Goal: Transaction & Acquisition: Purchase product/service

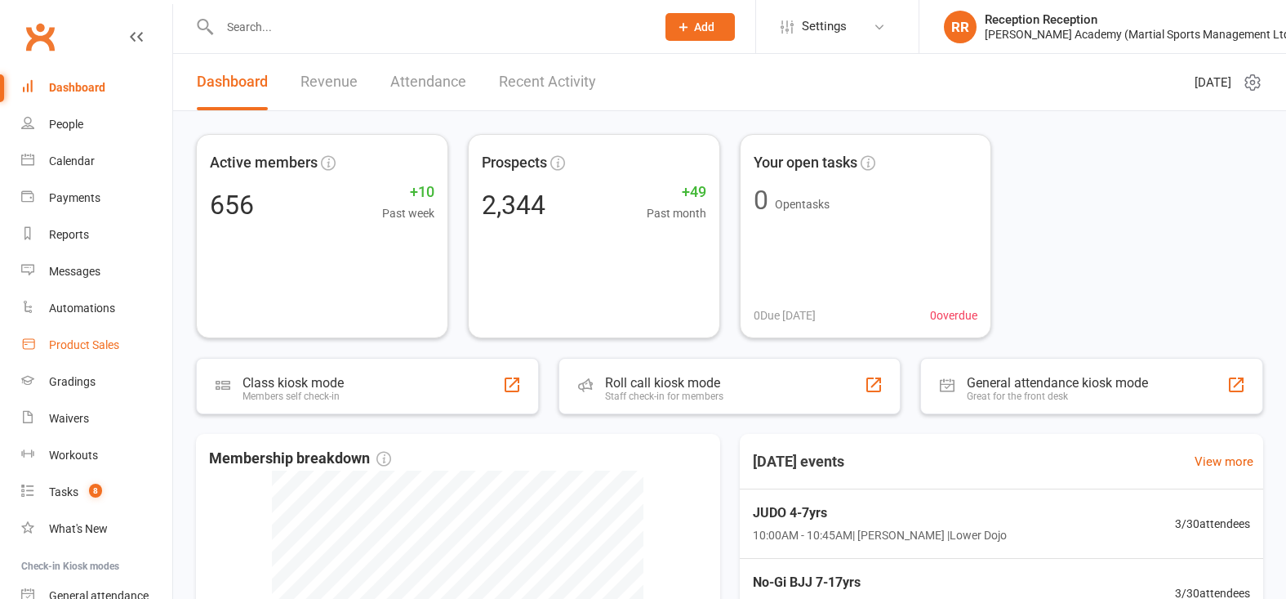
click at [89, 350] on div "Product Sales" at bounding box center [84, 344] width 70 height 13
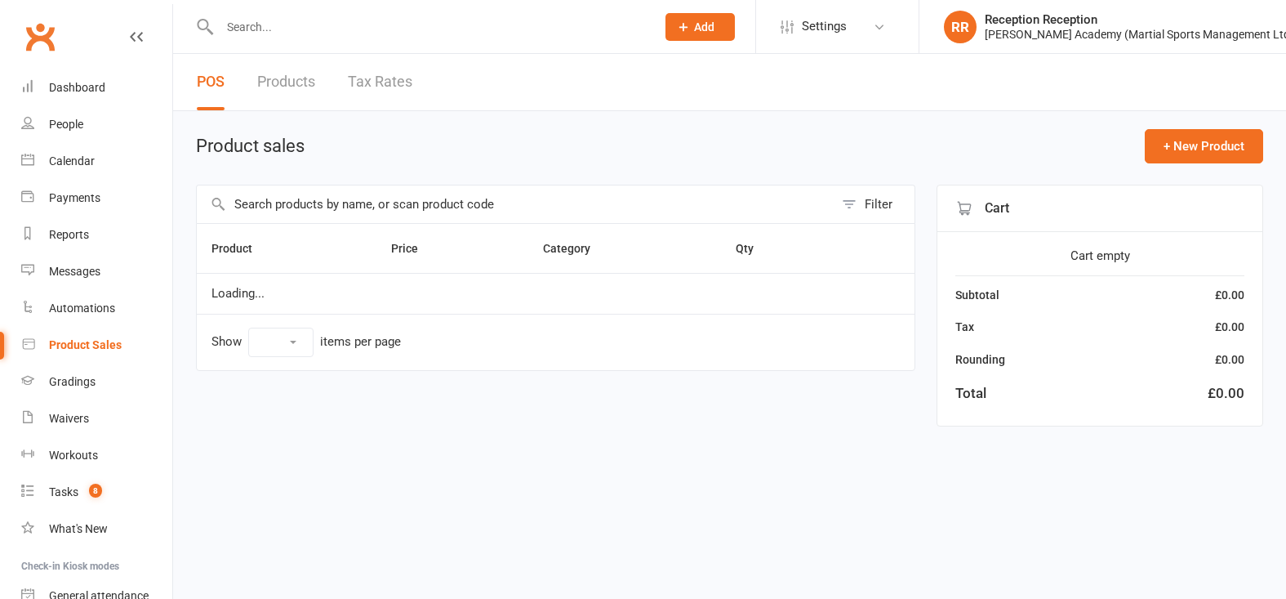
select select "50"
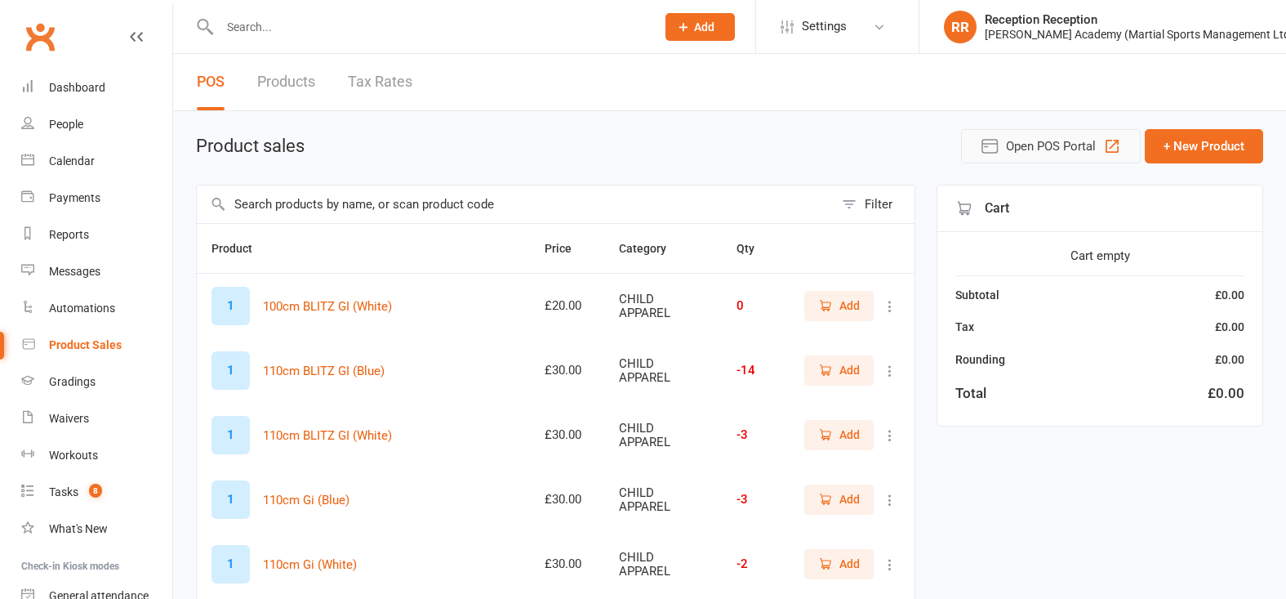
click at [1109, 144] on icon "button" at bounding box center [1112, 146] width 13 height 13
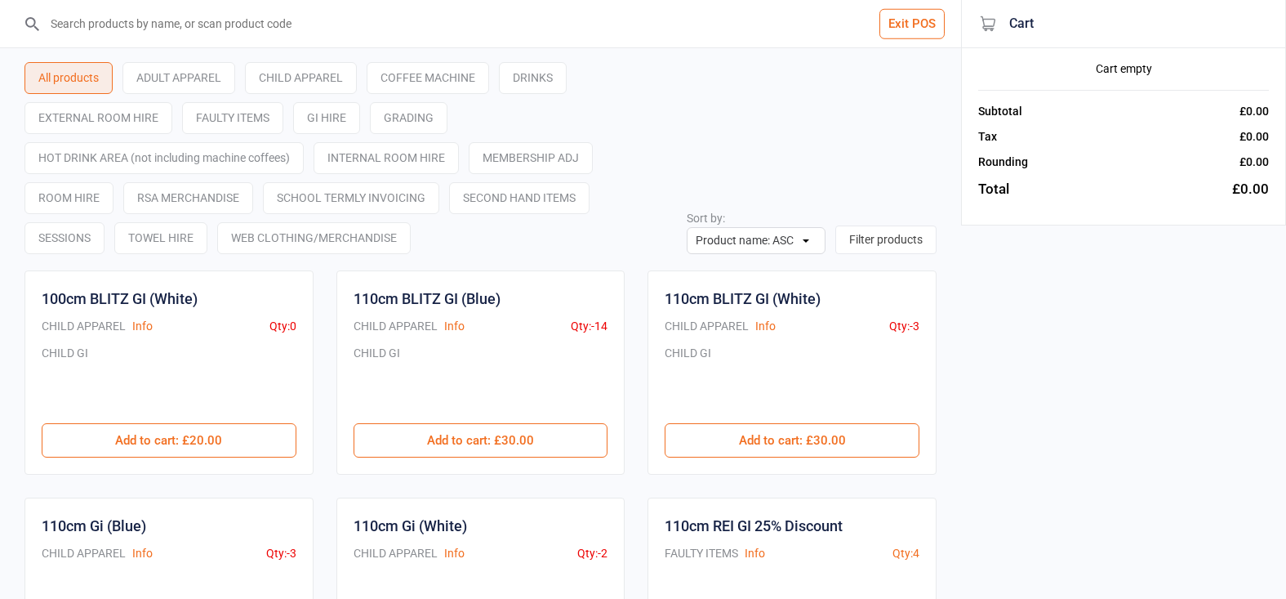
click at [225, 36] on input "search" at bounding box center [490, 23] width 896 height 47
click at [465, 33] on input "search" at bounding box center [490, 23] width 896 height 47
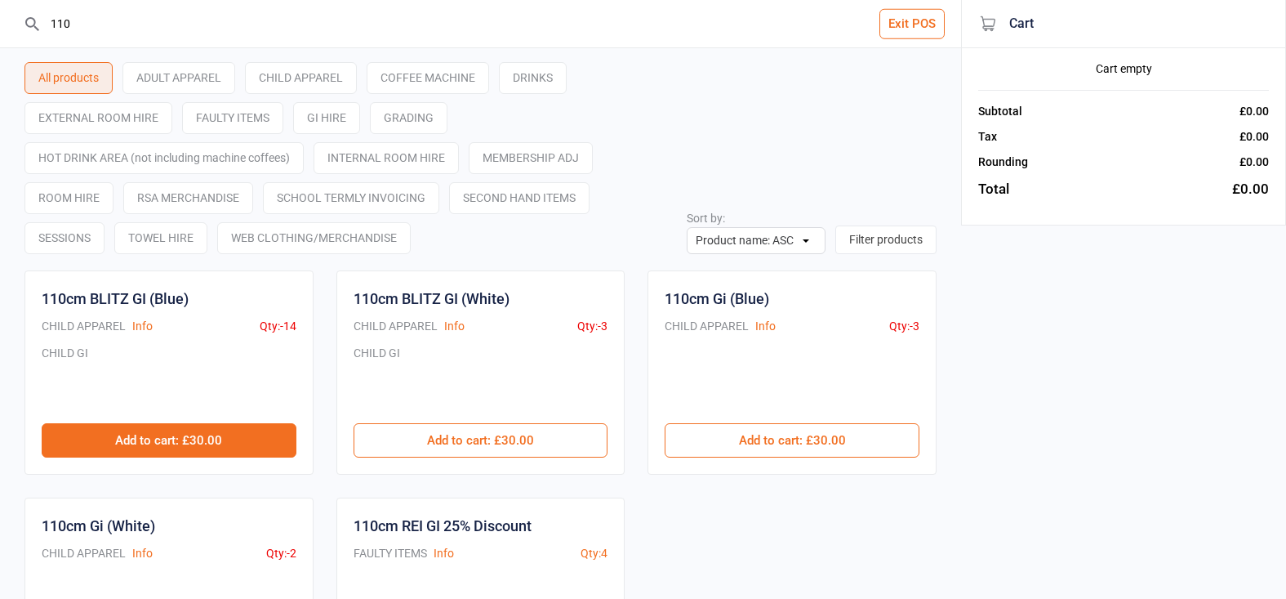
type input "110"
click at [230, 446] on button "Add to cart : £30.00" at bounding box center [169, 440] width 255 height 34
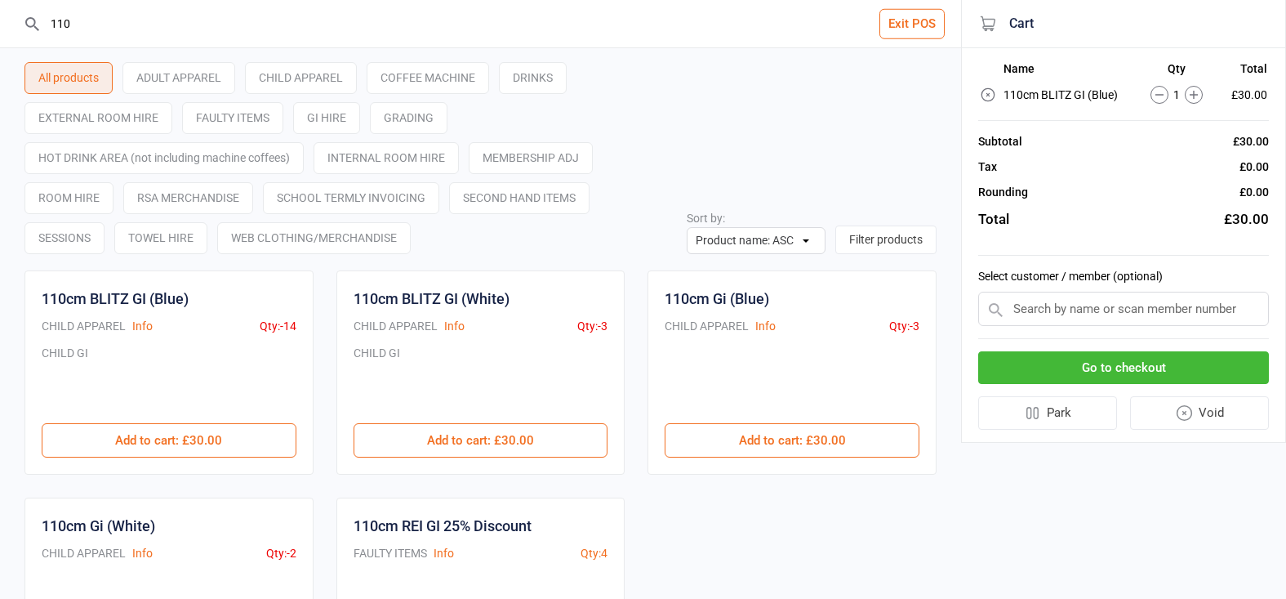
click at [1033, 355] on button "Go to checkout" at bounding box center [1123, 367] width 291 height 33
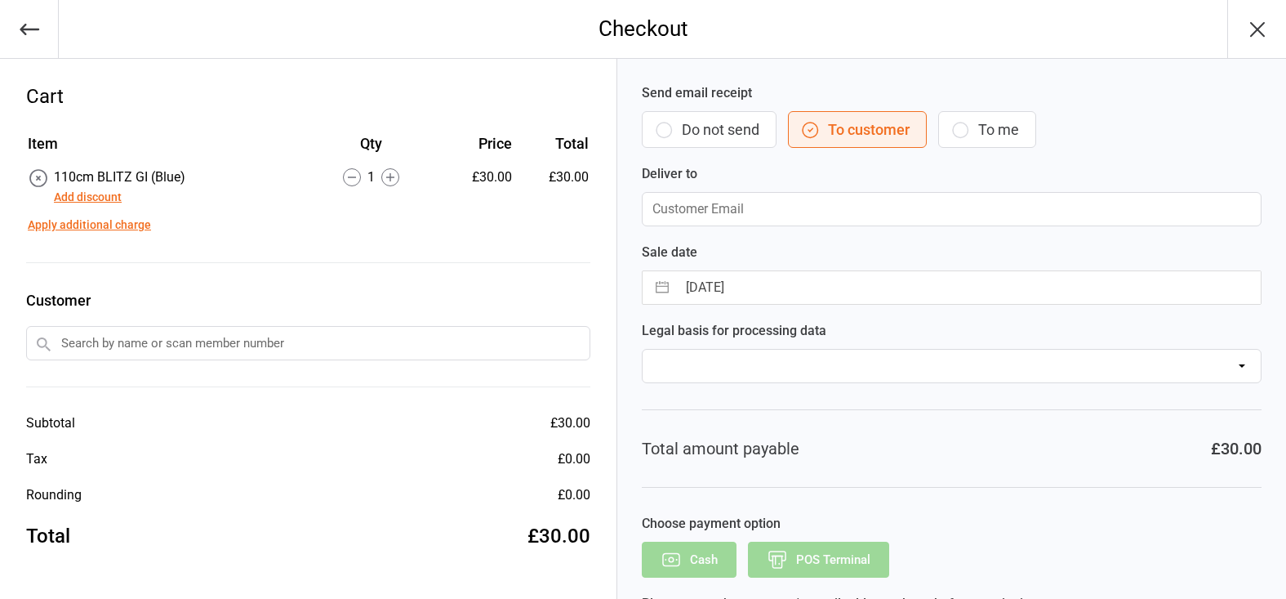
click at [334, 355] on input "text" at bounding box center [308, 343] width 564 height 34
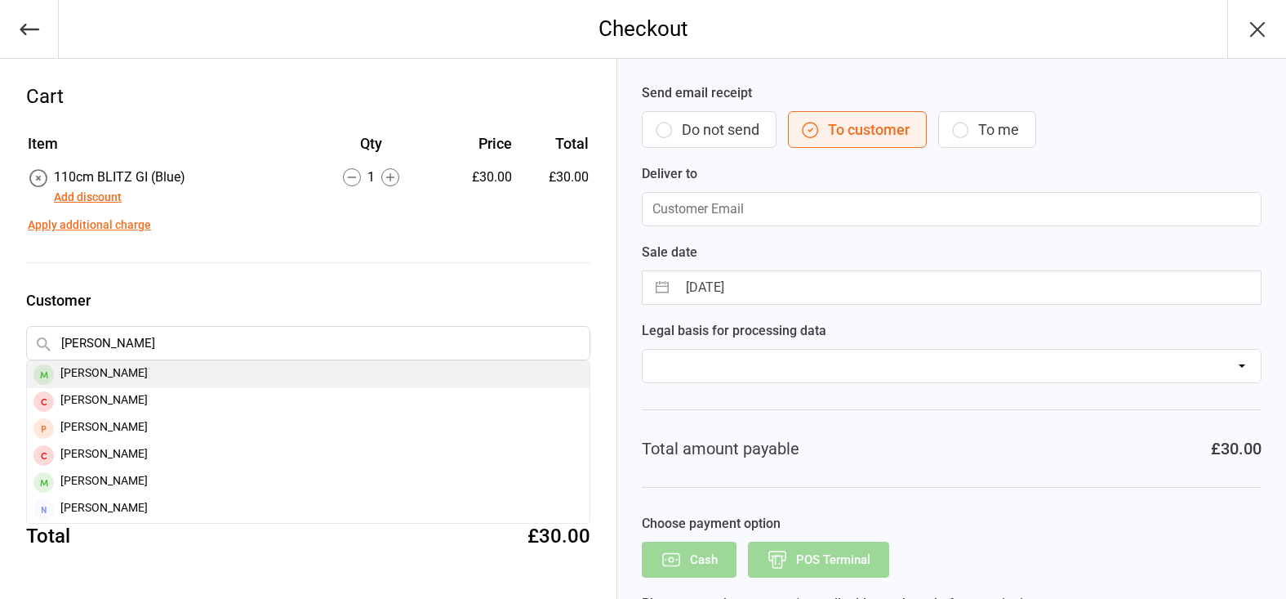
type input "frank sheng"
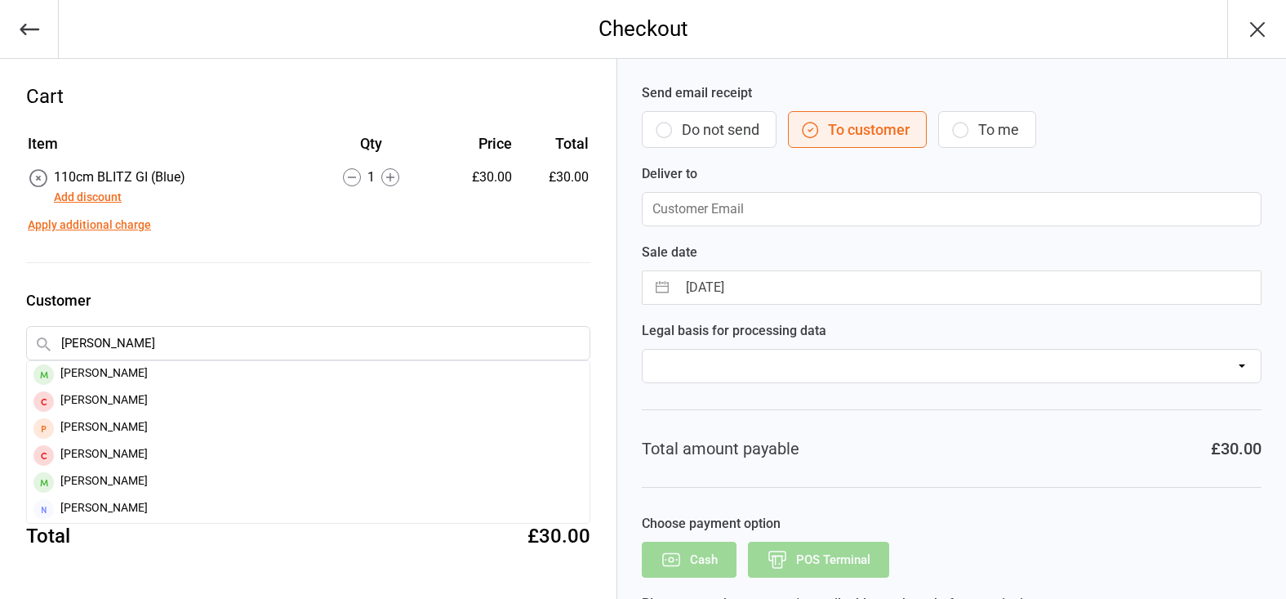
click at [482, 376] on div "Frank Sheng" at bounding box center [308, 374] width 563 height 27
type input "yiyi23455@gmail.com"
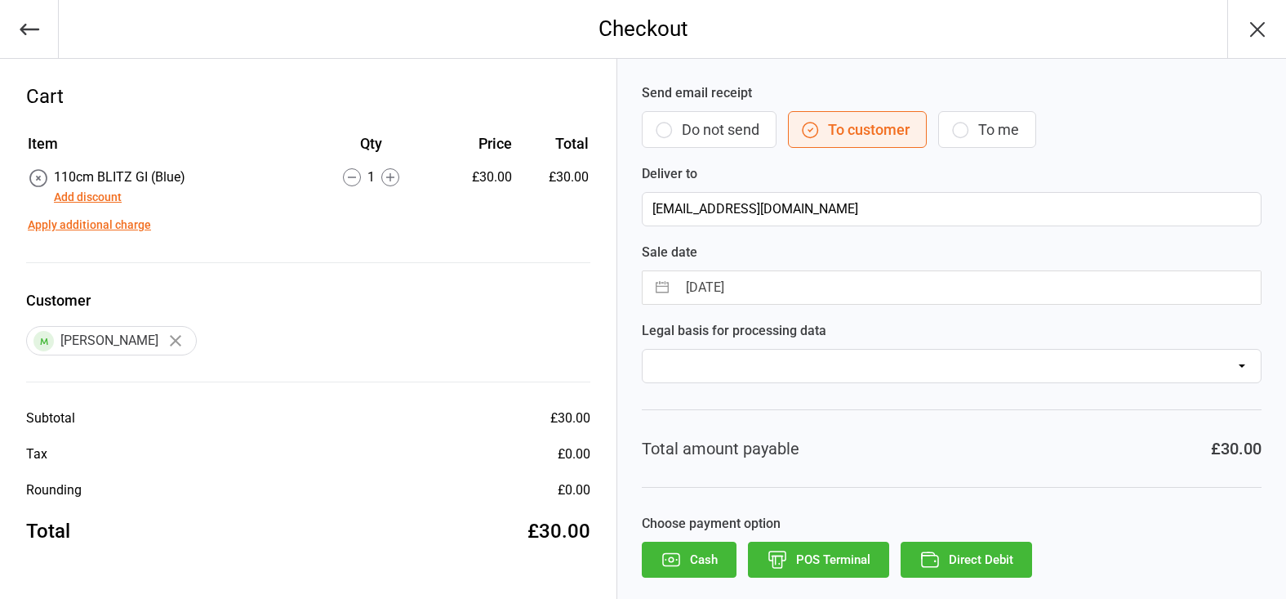
click at [840, 565] on button "POS Terminal" at bounding box center [818, 559] width 141 height 36
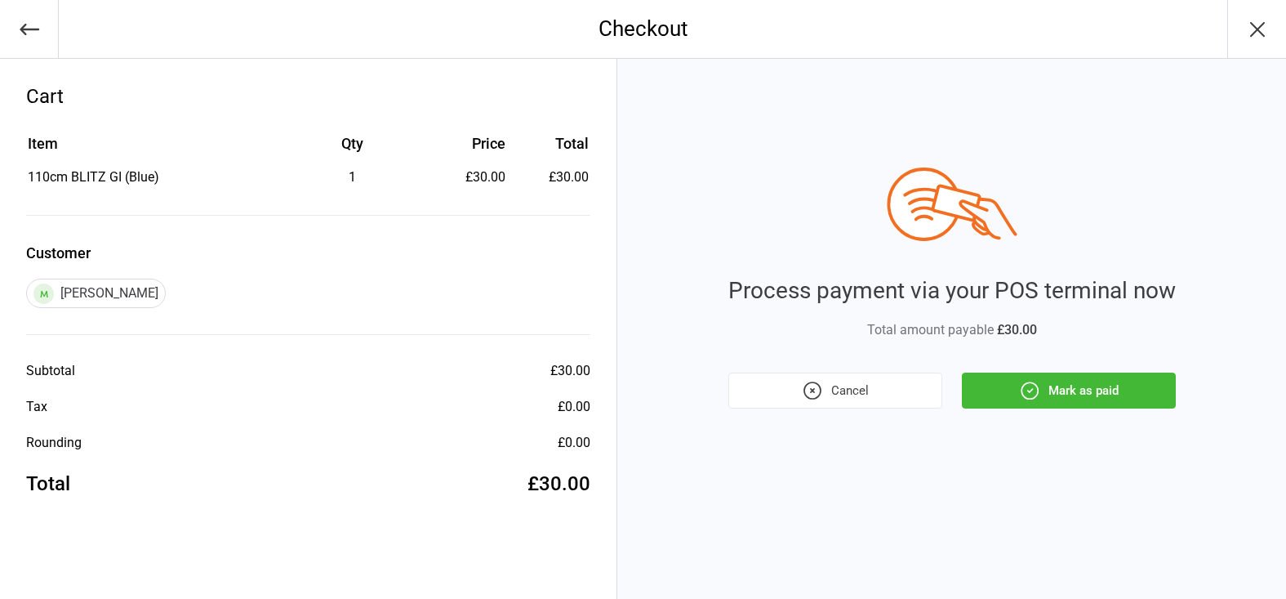
click at [1026, 394] on icon "button" at bounding box center [1029, 390] width 21 height 21
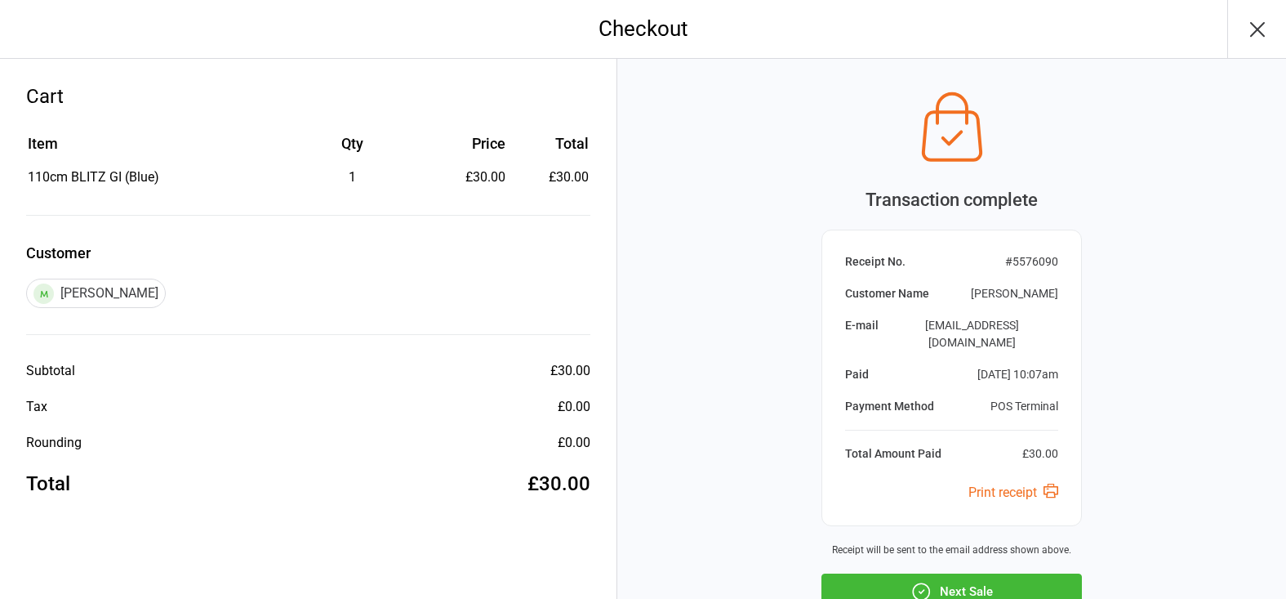
click at [993, 573] on button "Next Sale" at bounding box center [951, 591] width 260 height 36
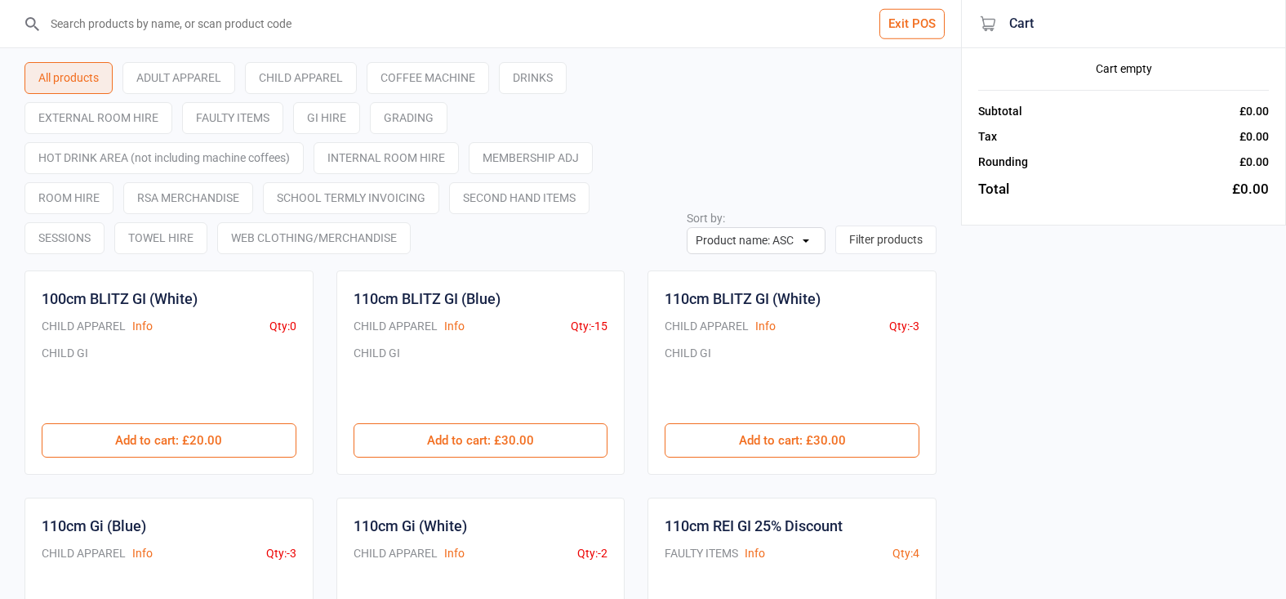
click at [750, 178] on div "All products ADULT APPAREL CHILD APPAREL COFFEE MACHINE DRINKS EXTERNAL ROOM HI…" at bounding box center [480, 151] width 912 height 206
click at [706, 33] on input "search" at bounding box center [490, 23] width 896 height 47
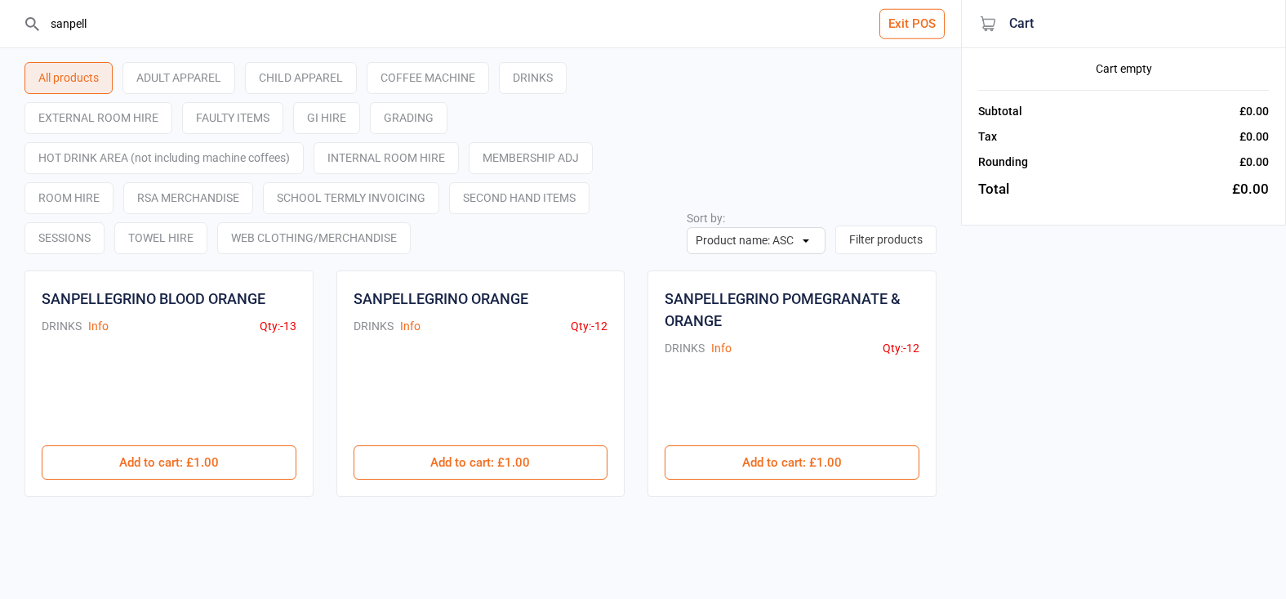
type input "sanpell"
click at [306, 468] on div "SANPELLEGRINO BLOOD ORANGE DRINKS Info Qty: -13 £1.00 Add to cart : £1.00" at bounding box center [168, 383] width 289 height 226
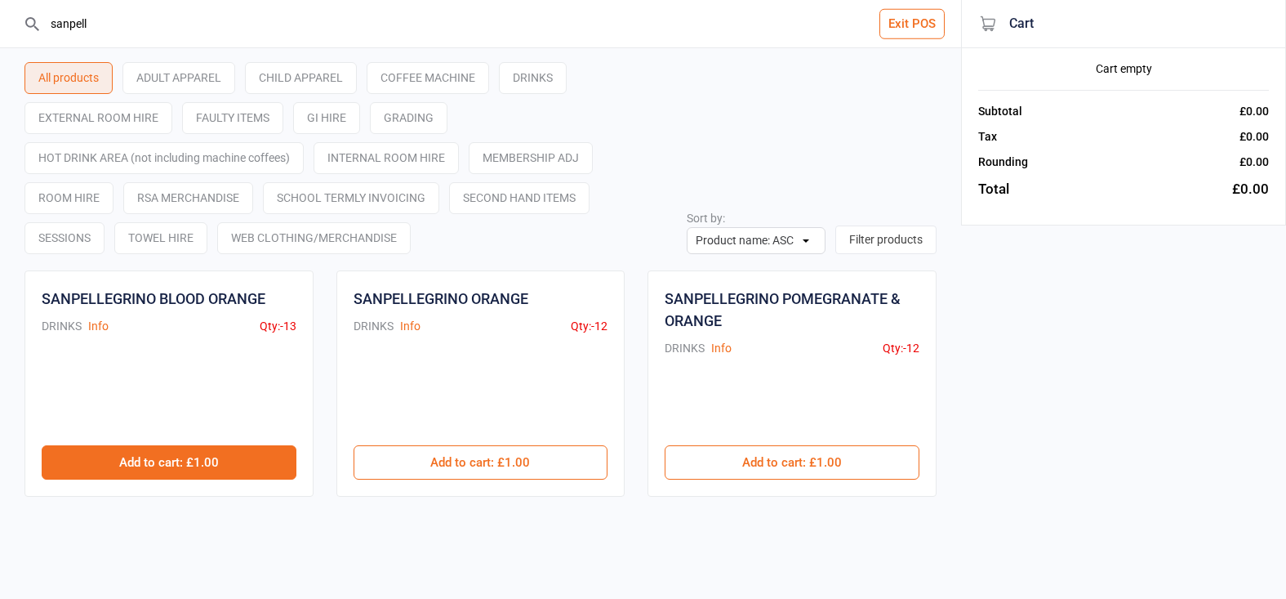
click at [270, 455] on button "Add to cart : £1.00" at bounding box center [169, 462] width 255 height 34
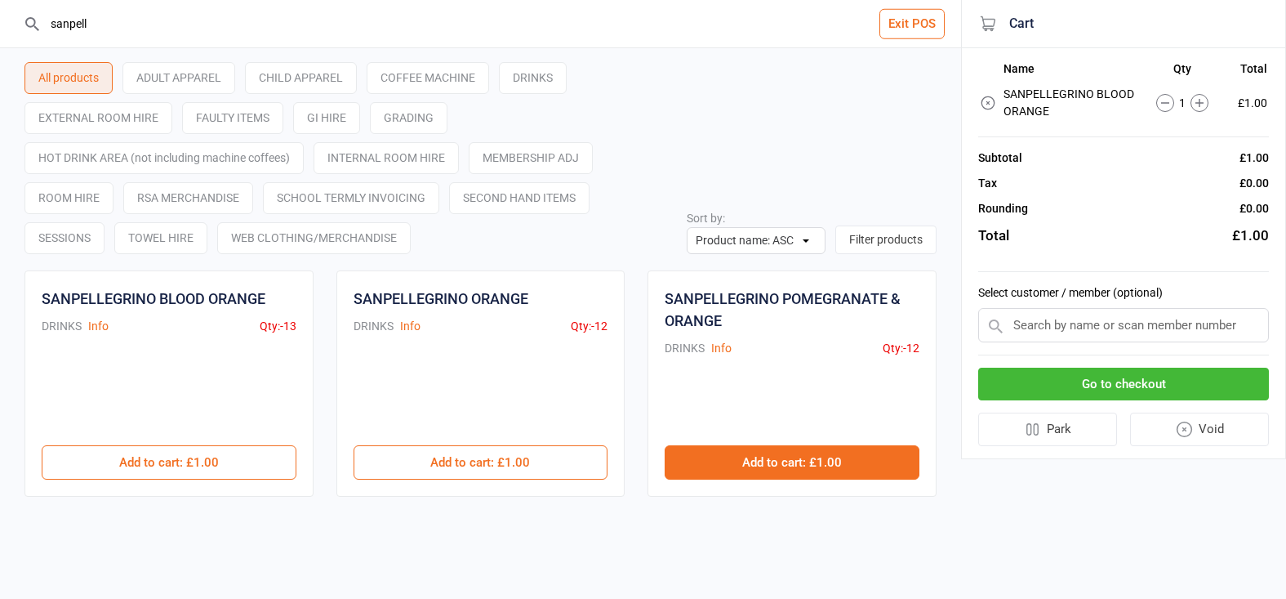
click at [881, 470] on button "Add to cart : £1.00" at bounding box center [792, 462] width 255 height 34
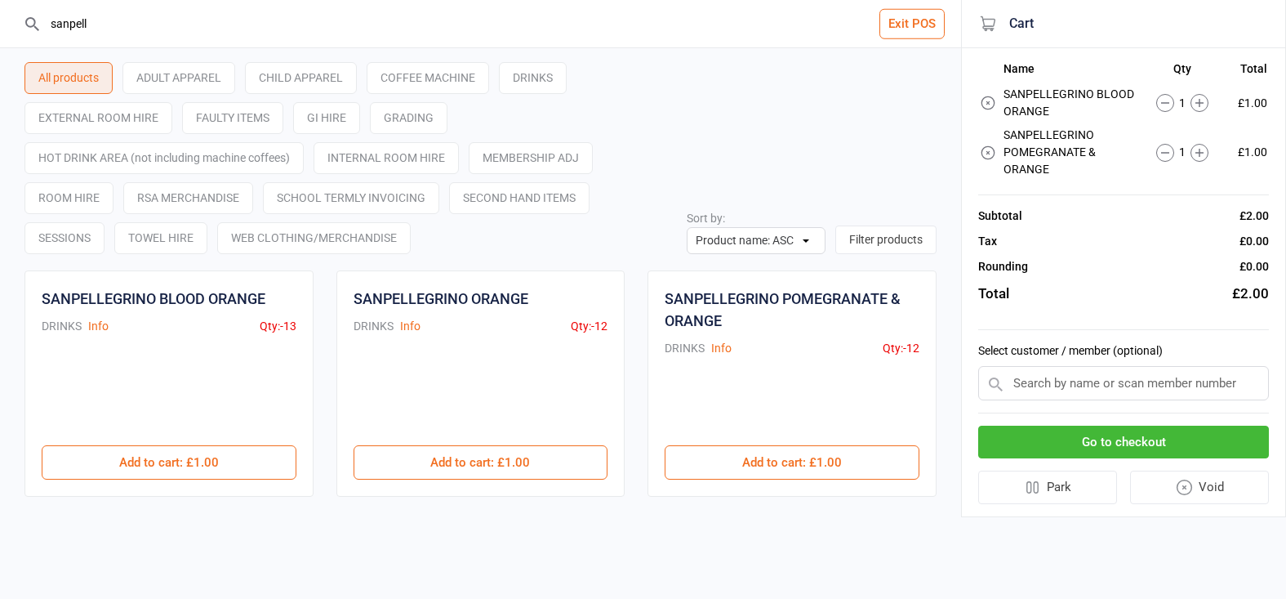
click at [1017, 432] on button "Go to checkout" at bounding box center [1123, 441] width 291 height 33
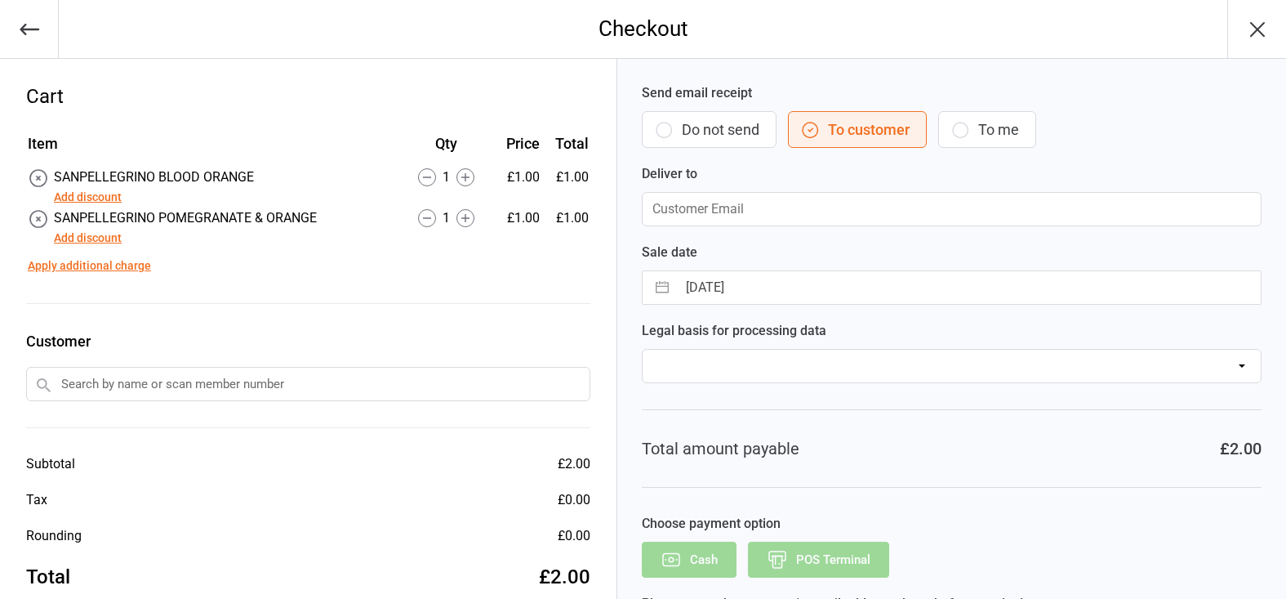
drag, startPoint x: 440, startPoint y: 376, endPoint x: 530, endPoint y: 370, distance: 90.0
click at [440, 376] on input "text" at bounding box center [308, 384] width 564 height 34
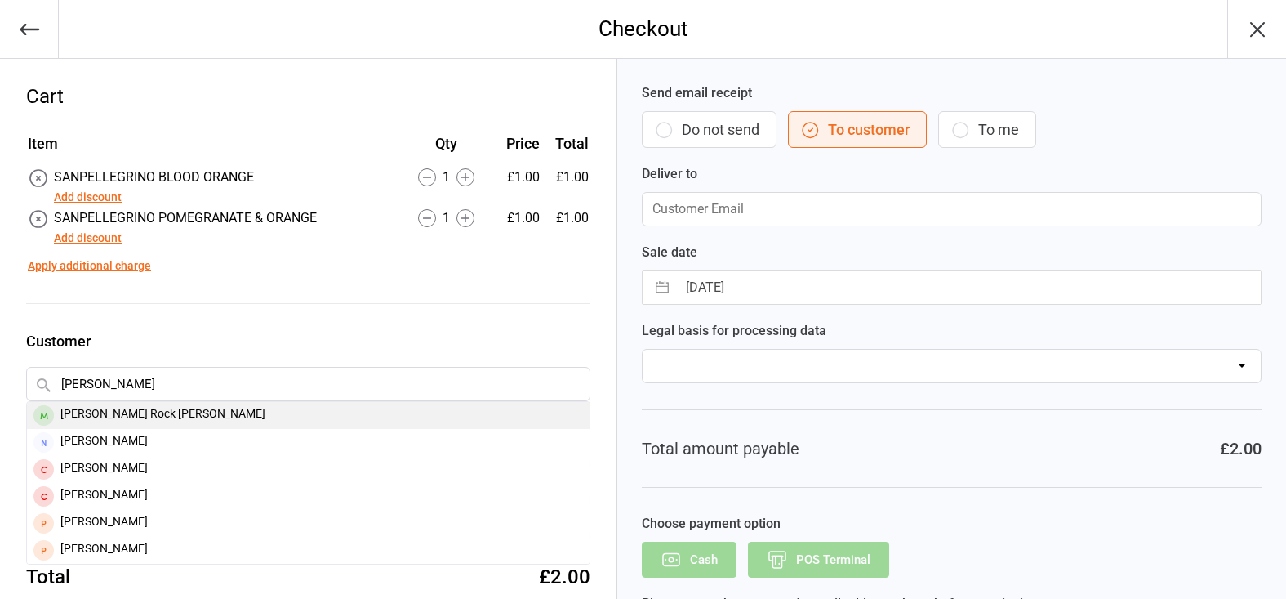
type input "nicolas ro"
click at [231, 418] on div "Nicolas Rock Gonzalez" at bounding box center [308, 415] width 563 height 27
type input "jan.rock@me.com"
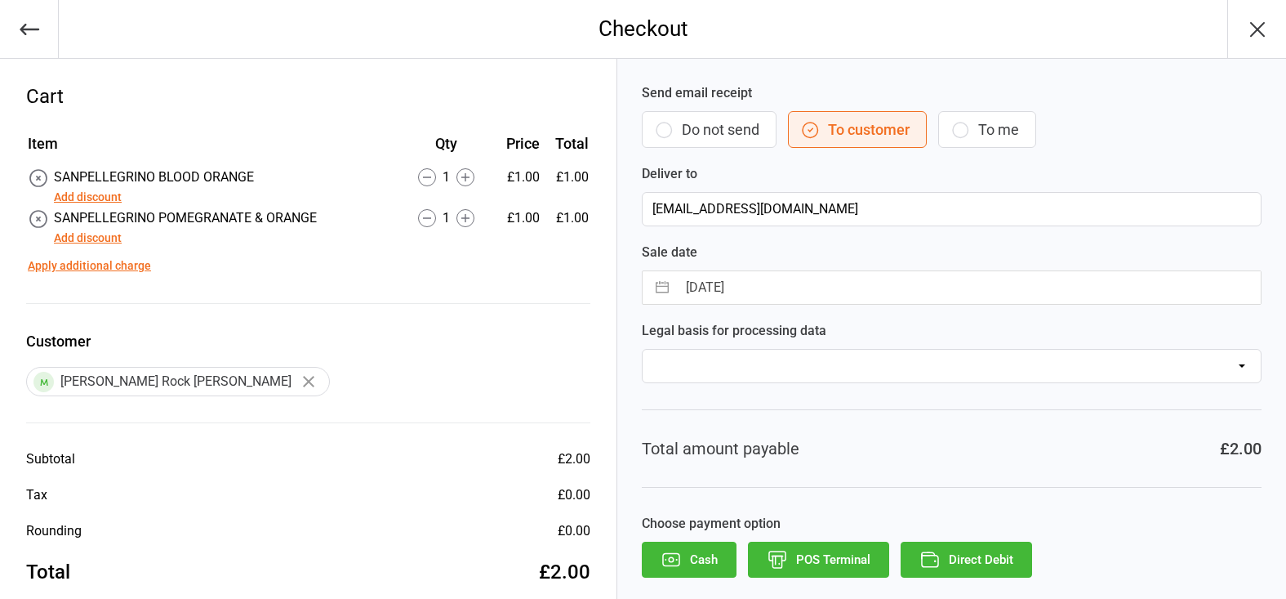
click at [843, 568] on button "POS Terminal" at bounding box center [818, 559] width 141 height 36
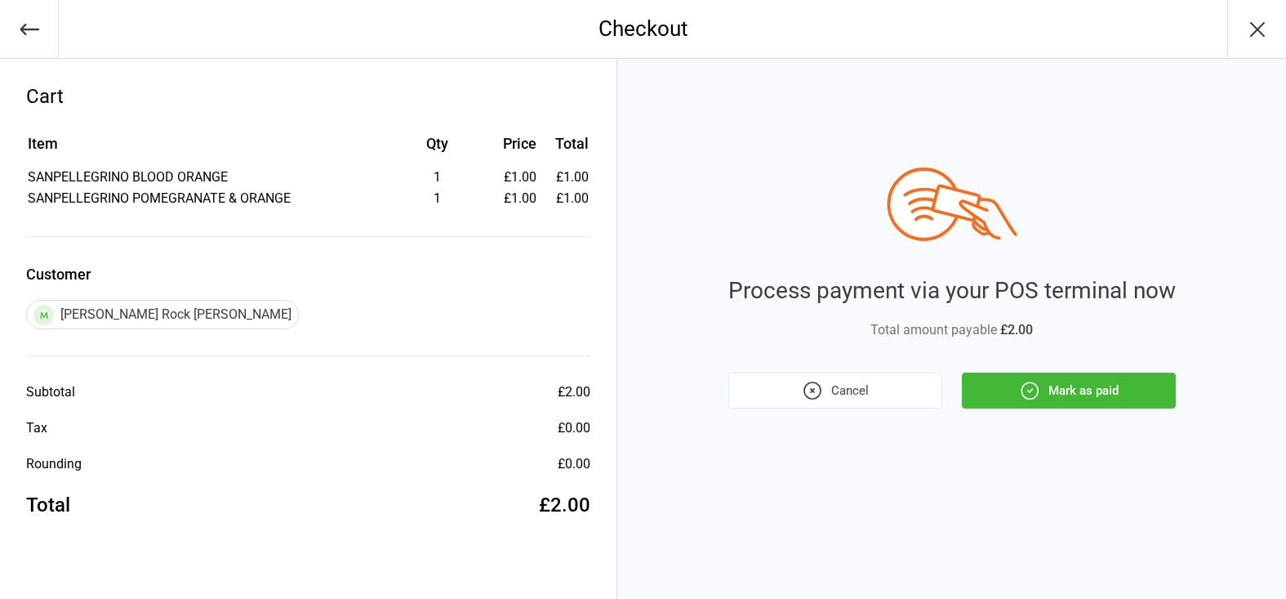
click at [1028, 397] on icon "button" at bounding box center [1029, 390] width 21 height 21
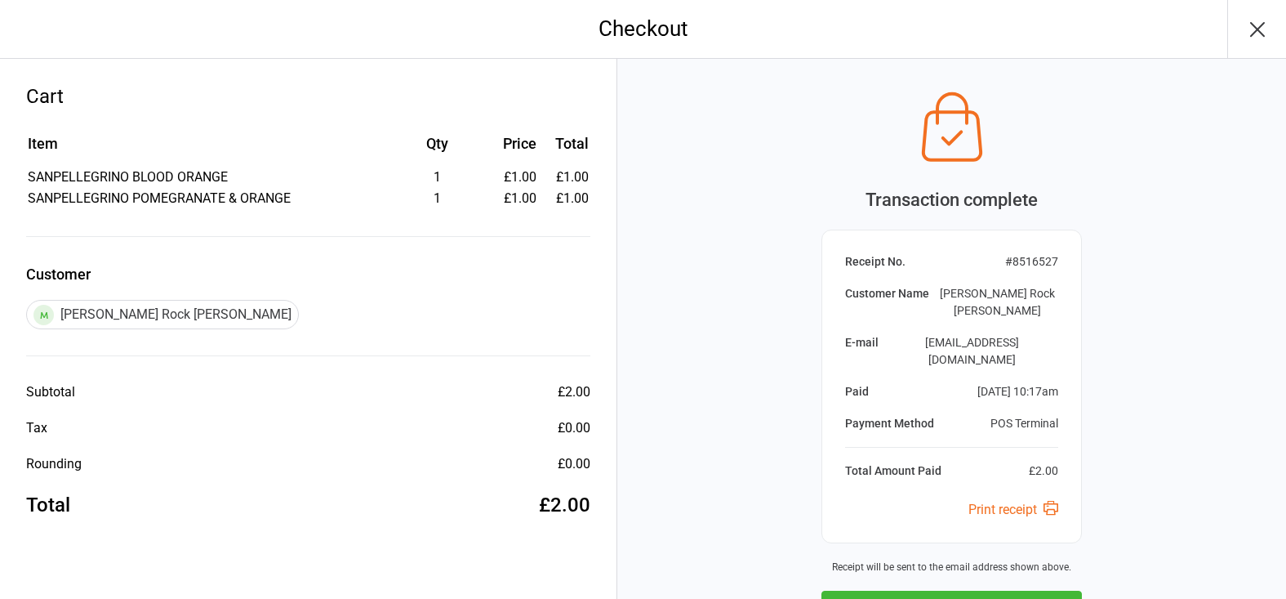
click at [984, 590] on button "Next Sale" at bounding box center [951, 608] width 260 height 36
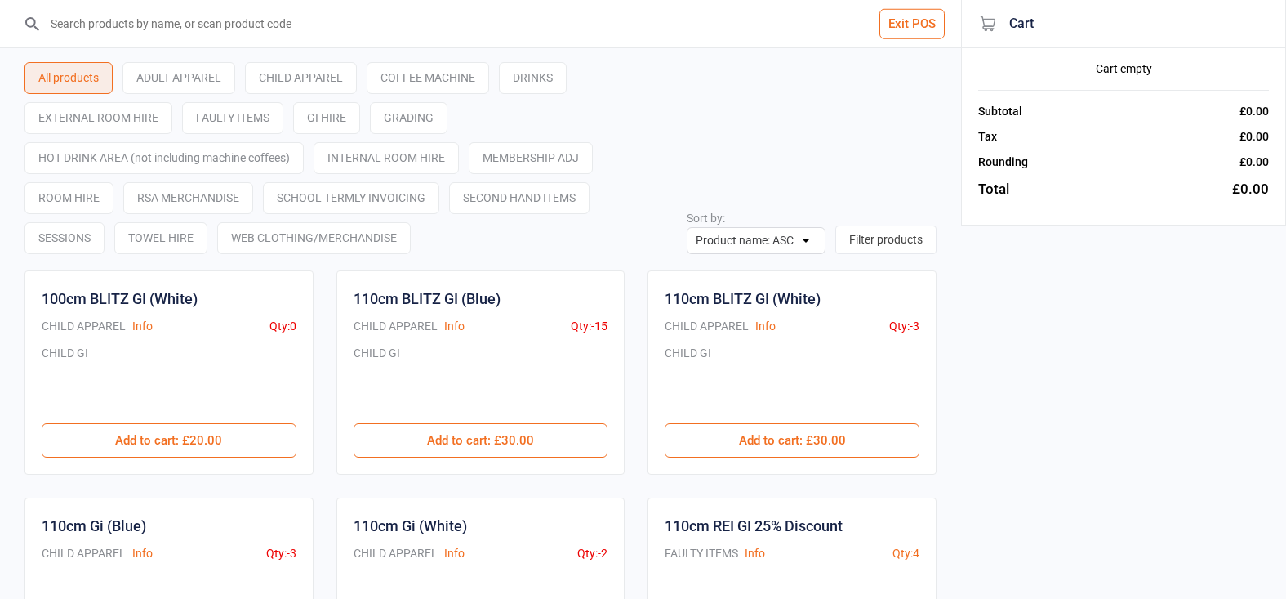
click at [588, 34] on input "search" at bounding box center [490, 23] width 896 height 47
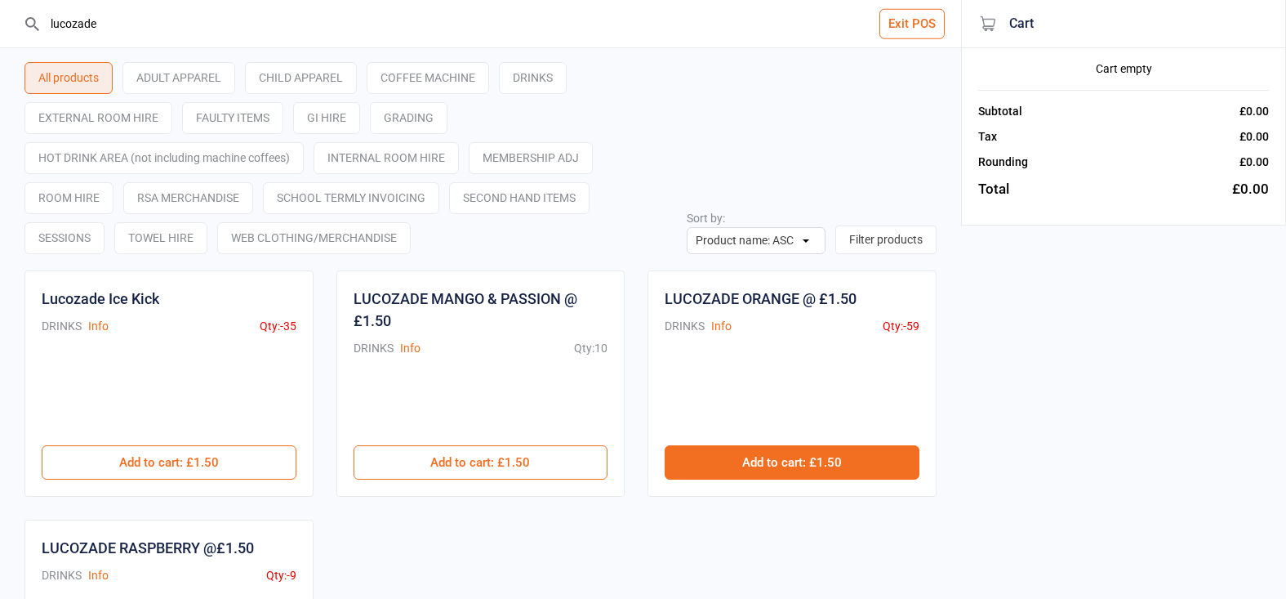
type input "lucozade"
click at [771, 463] on button "Add to cart : £1.50" at bounding box center [792, 462] width 255 height 34
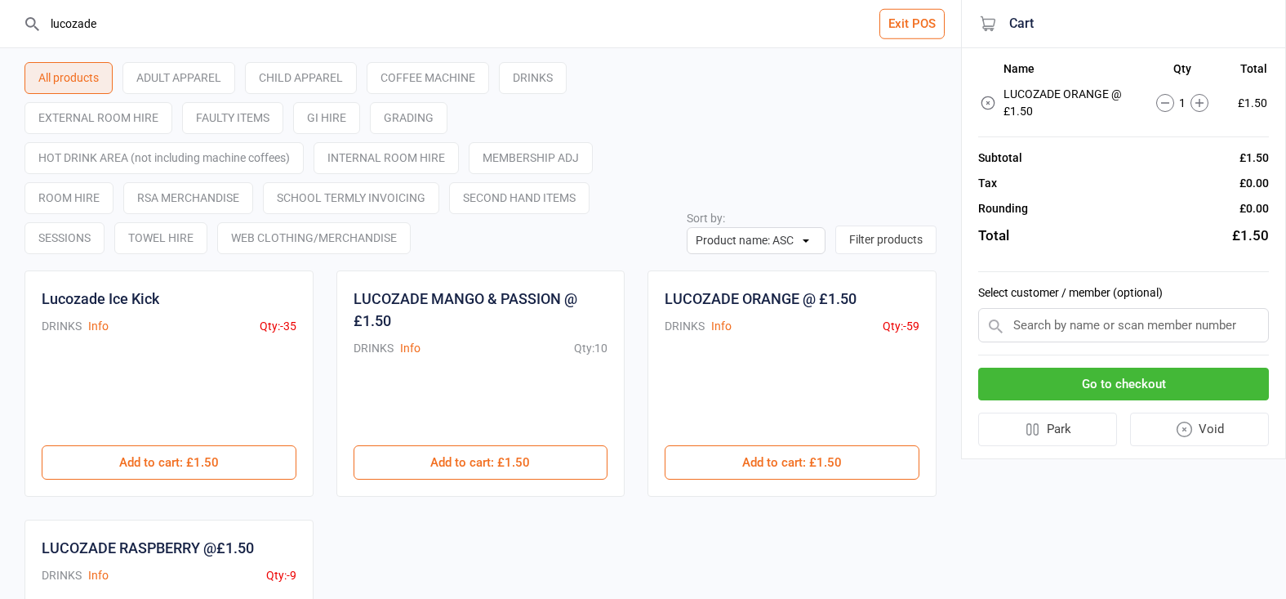
click at [1222, 376] on button "Go to checkout" at bounding box center [1123, 383] width 291 height 33
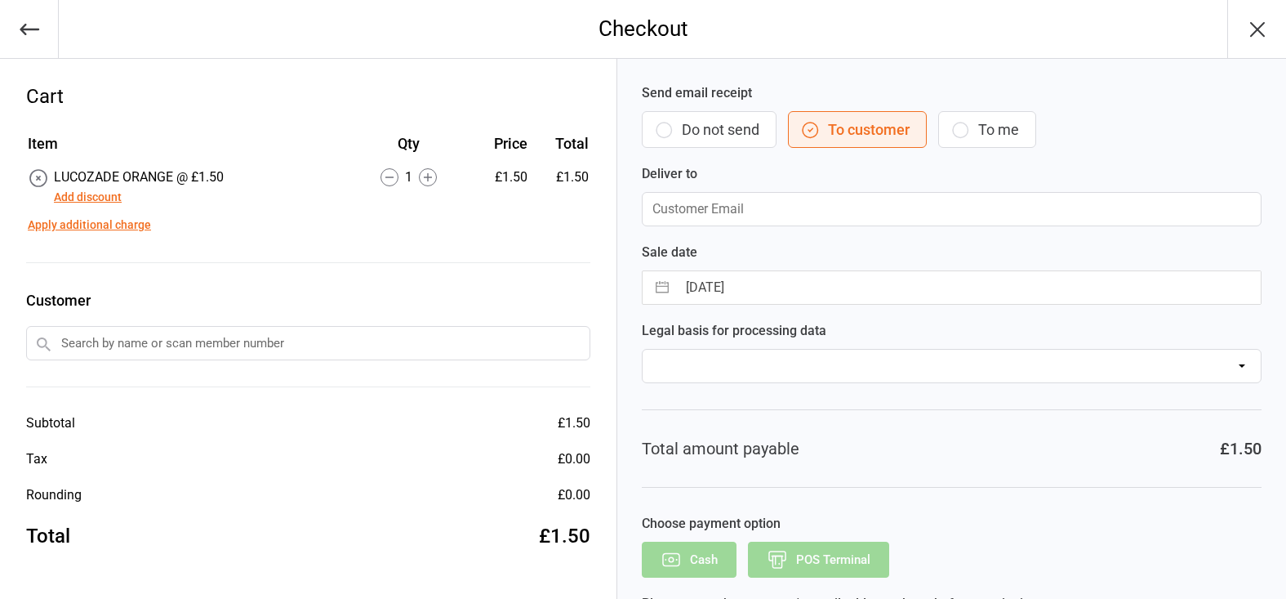
click at [365, 334] on input "text" at bounding box center [308, 343] width 564 height 34
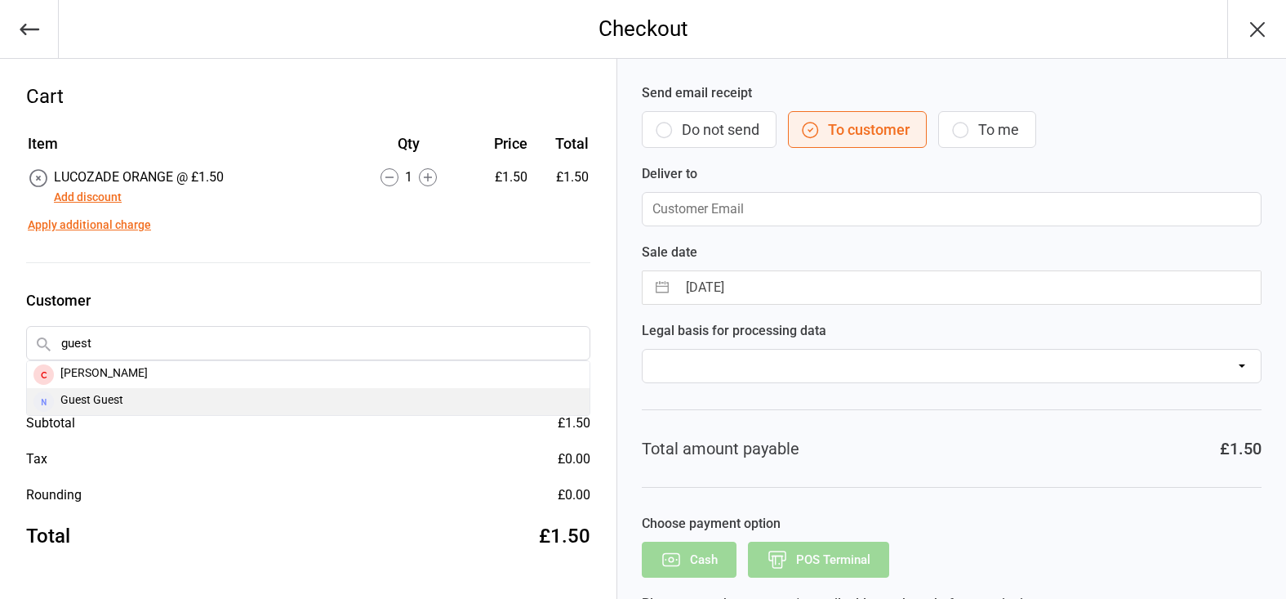
type input "guest"
click at [179, 406] on div "Guest Guest" at bounding box center [308, 401] width 563 height 27
type input "maggie@raystevensacademy.co.uk"
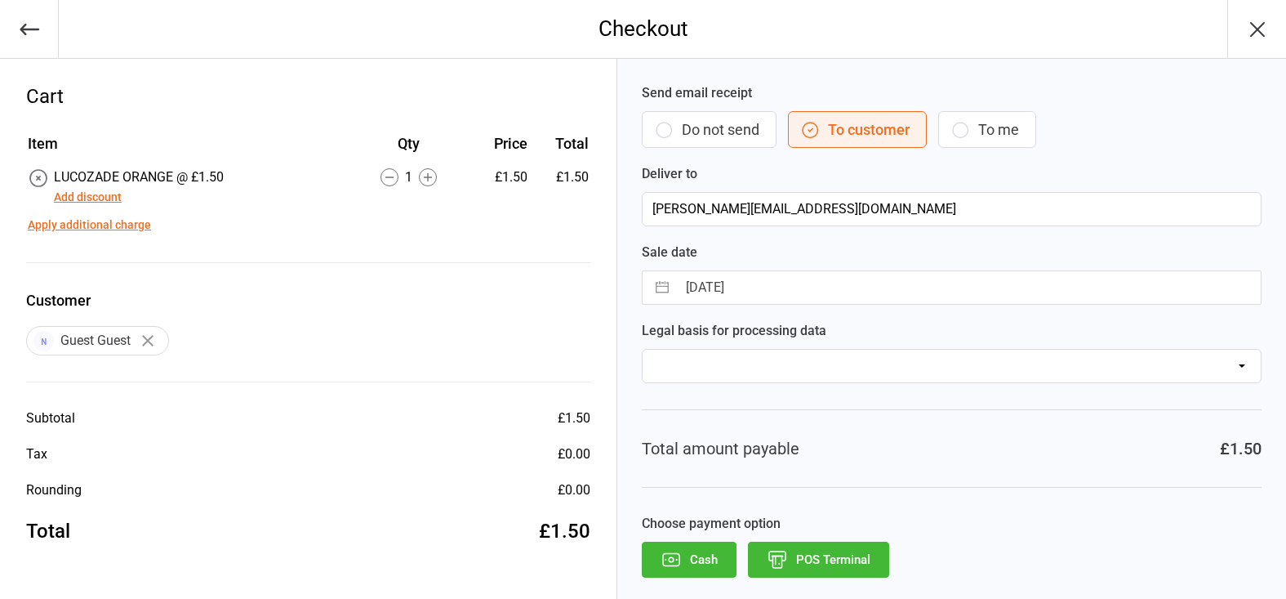
click at [693, 552] on button "Cash" at bounding box center [689, 559] width 95 height 36
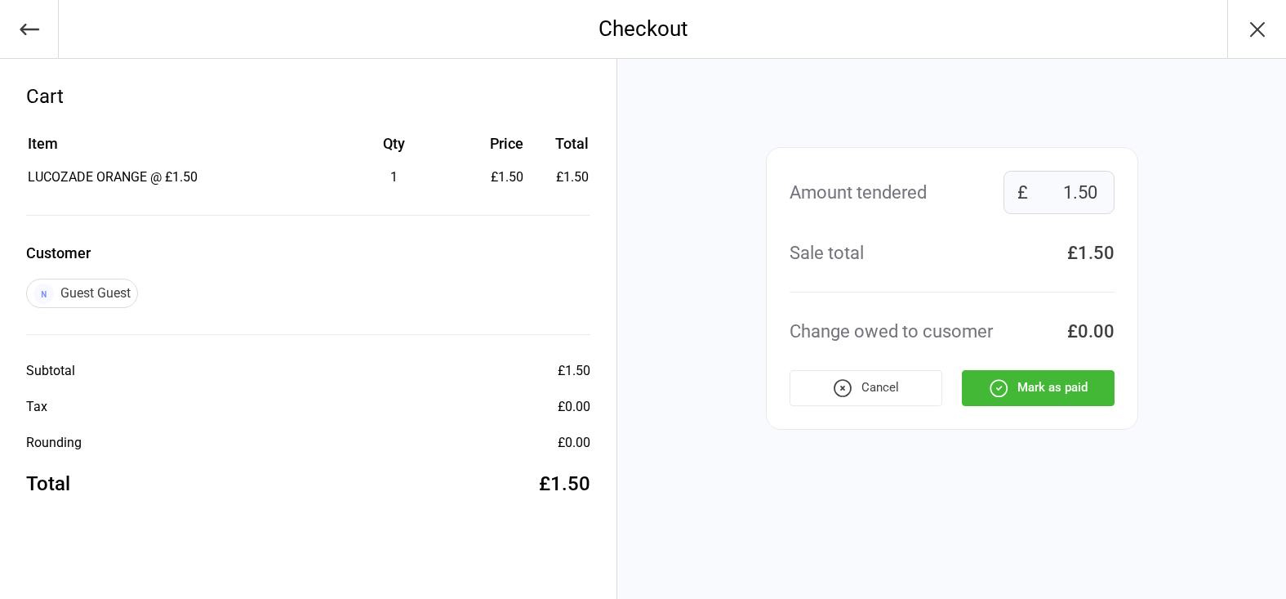
click at [1098, 397] on button "Mark as paid" at bounding box center [1038, 388] width 153 height 36
